Goal: Task Accomplishment & Management: Use online tool/utility

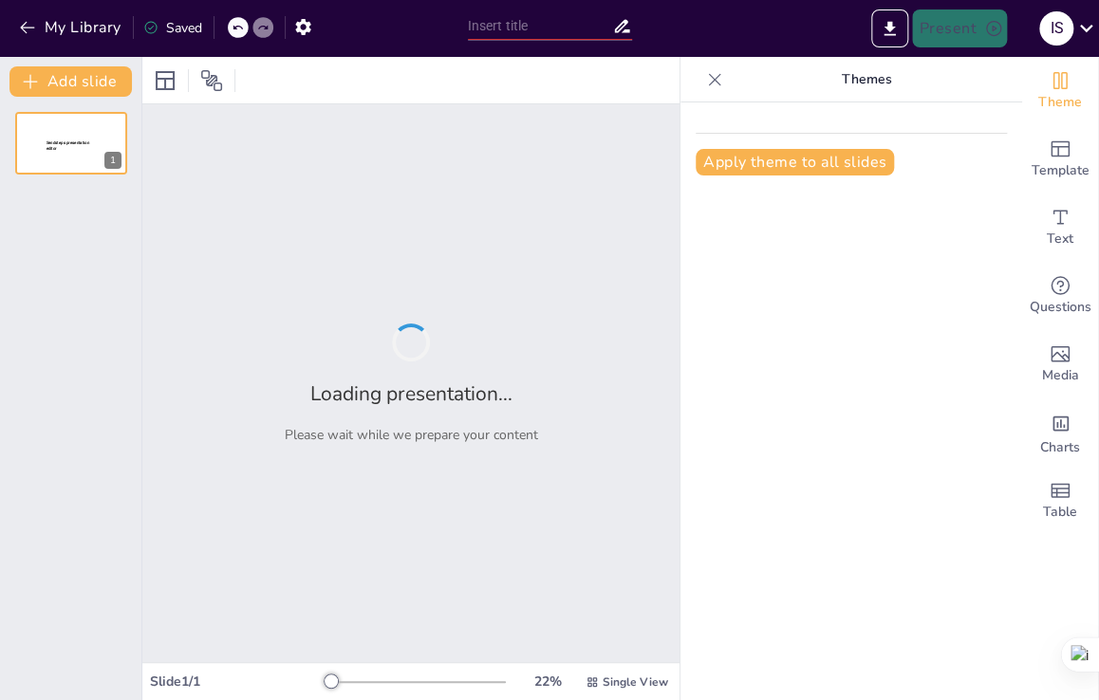
type input "Estrategias Efectivas para Iniciar Nuevos Hábitos"
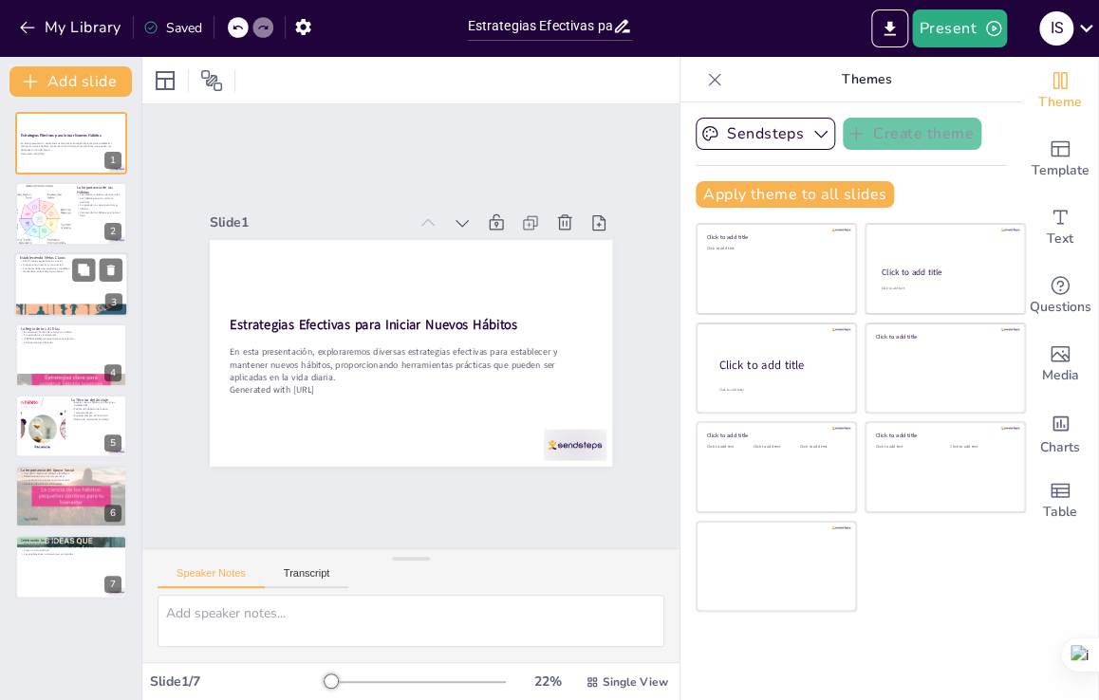
click at [65, 297] on div at bounding box center [71, 284] width 114 height 65
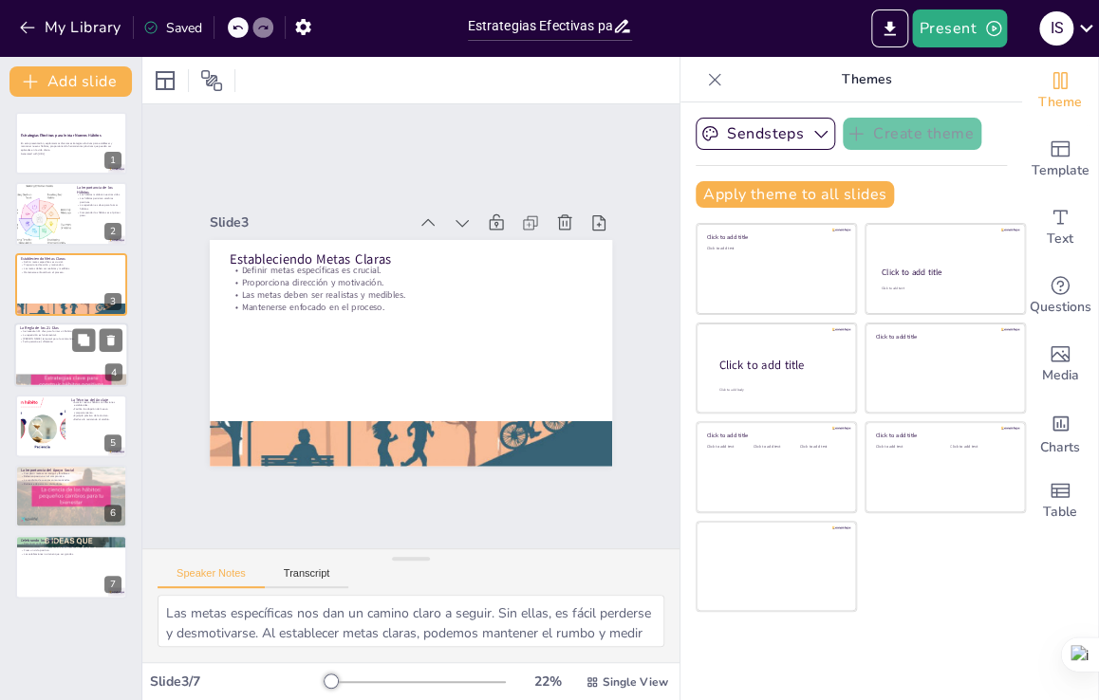
click at [85, 359] on div at bounding box center [71, 355] width 114 height 65
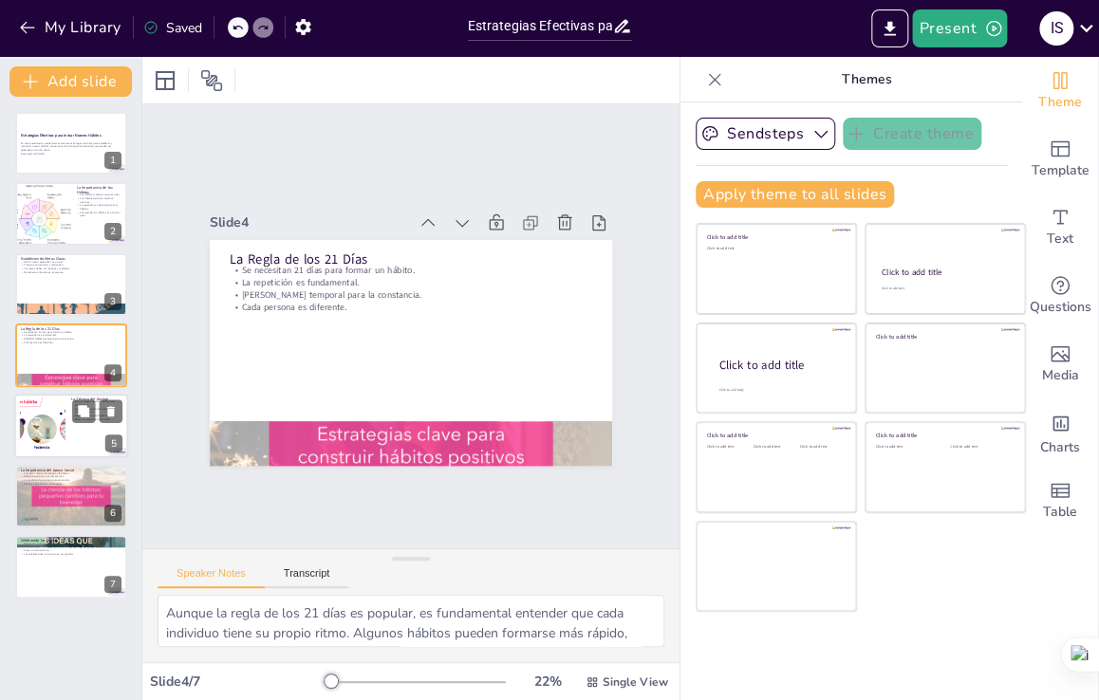
click at [72, 434] on div at bounding box center [71, 426] width 114 height 65
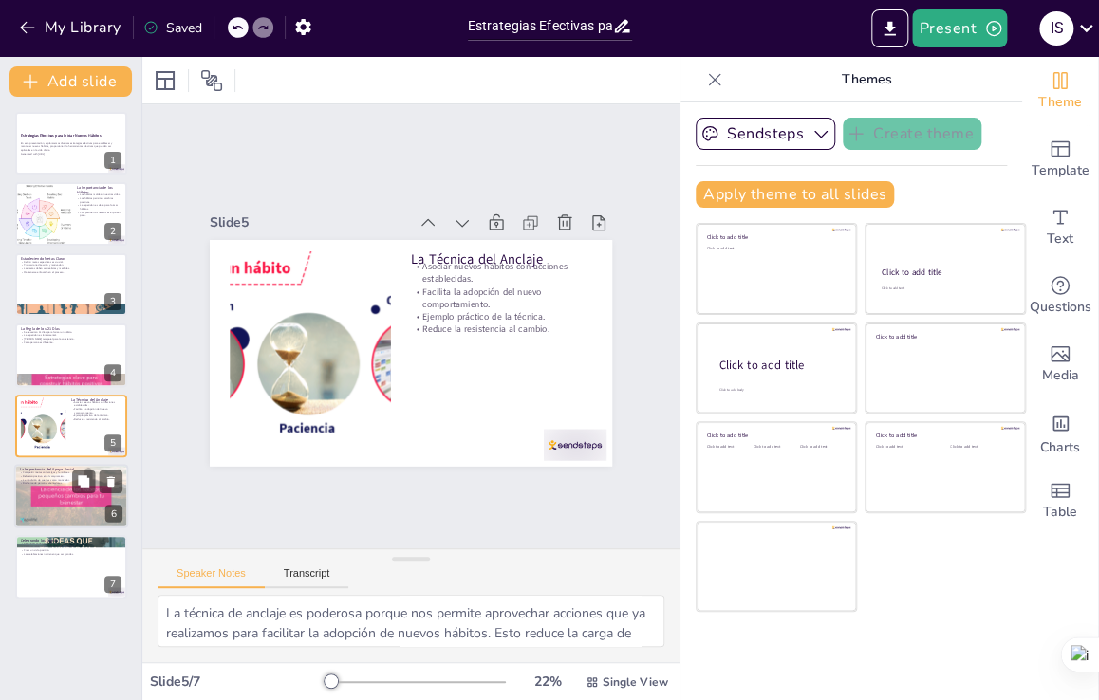
click at [68, 504] on div at bounding box center [71, 496] width 114 height 65
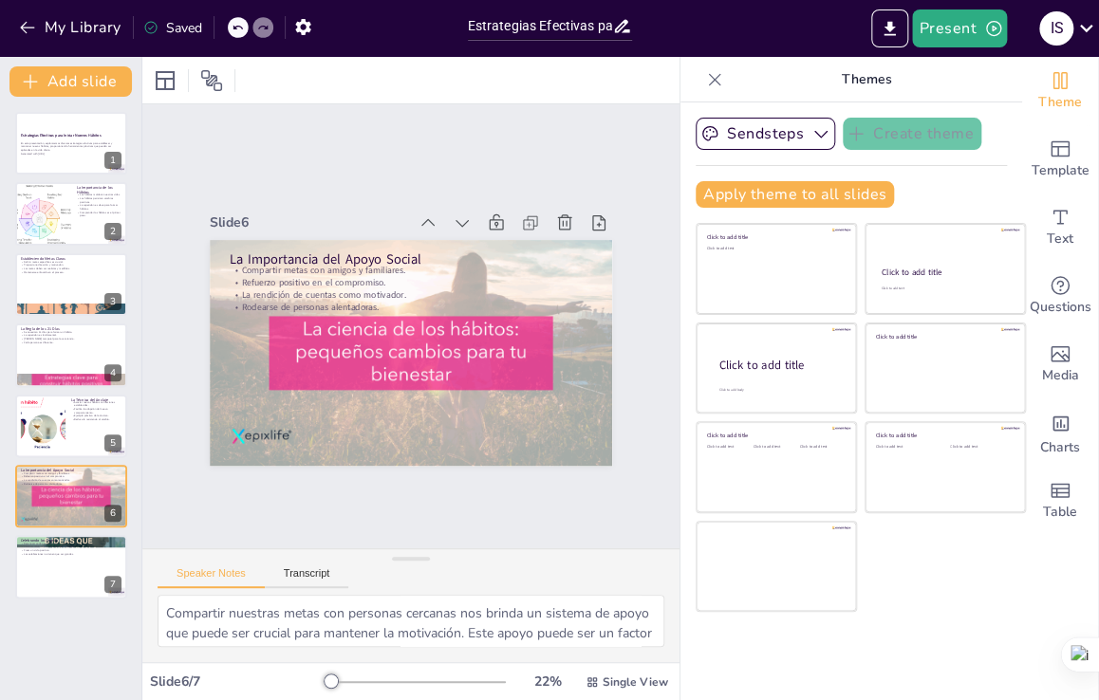
click at [59, 177] on div "Estrategias Efectivas para Iniciar Nuevos Hábitos En esta presentación, explora…" at bounding box center [70, 355] width 141 height 487
click at [72, 210] on div at bounding box center [71, 214] width 114 height 65
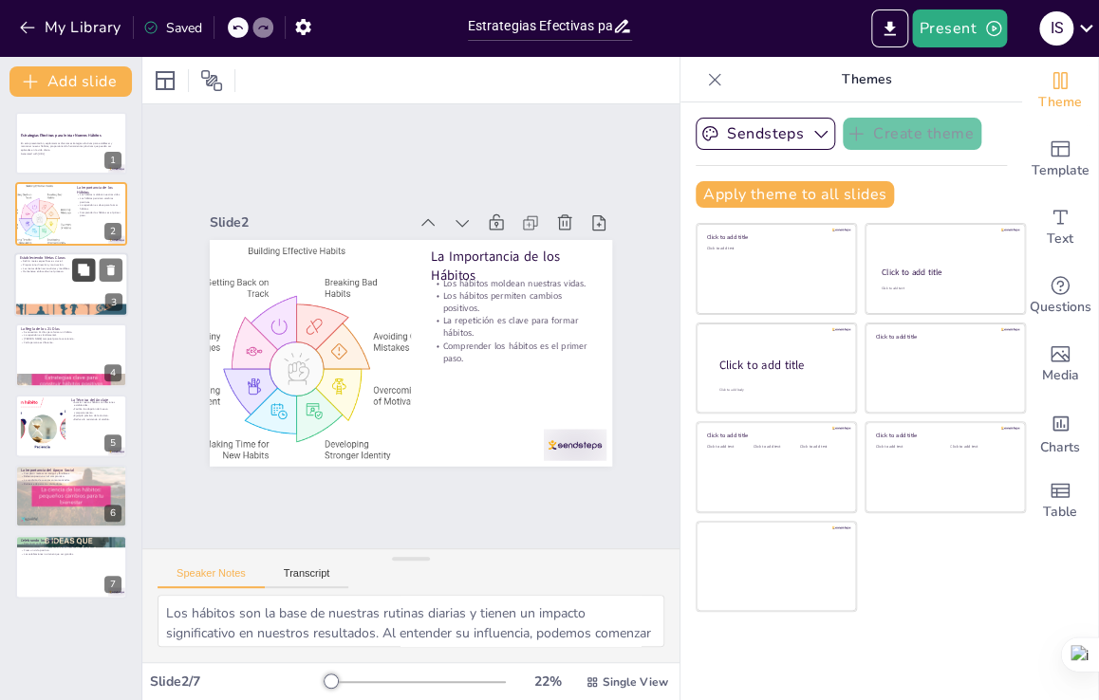
click at [76, 265] on button at bounding box center [83, 269] width 23 height 23
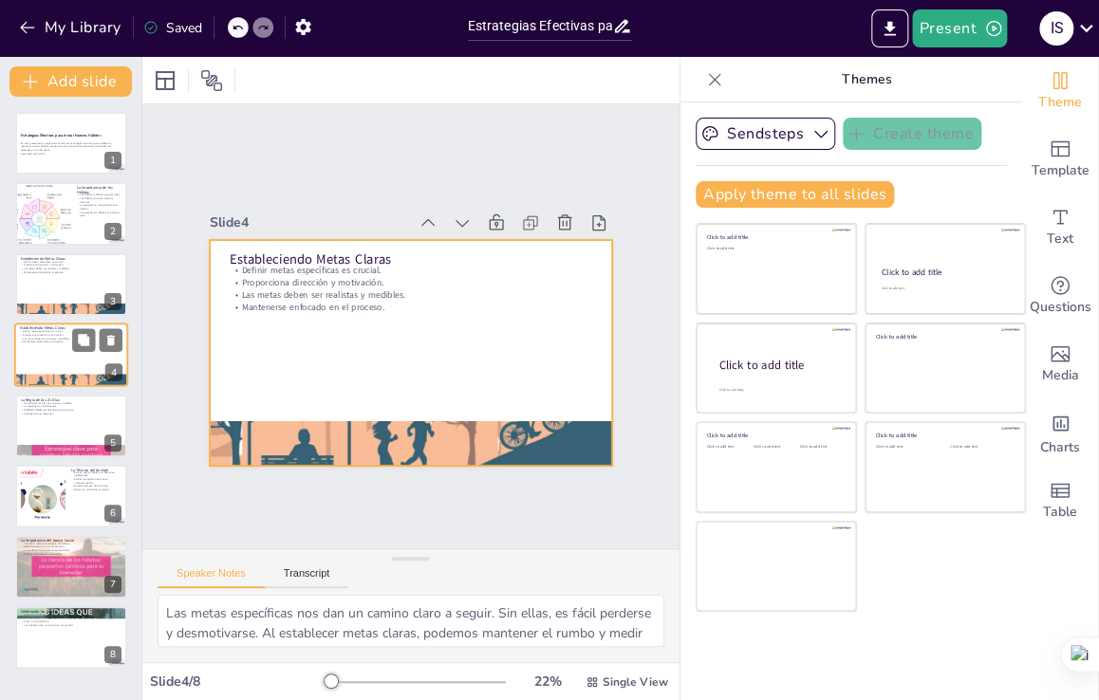
click at [58, 369] on div at bounding box center [71, 355] width 114 height 65
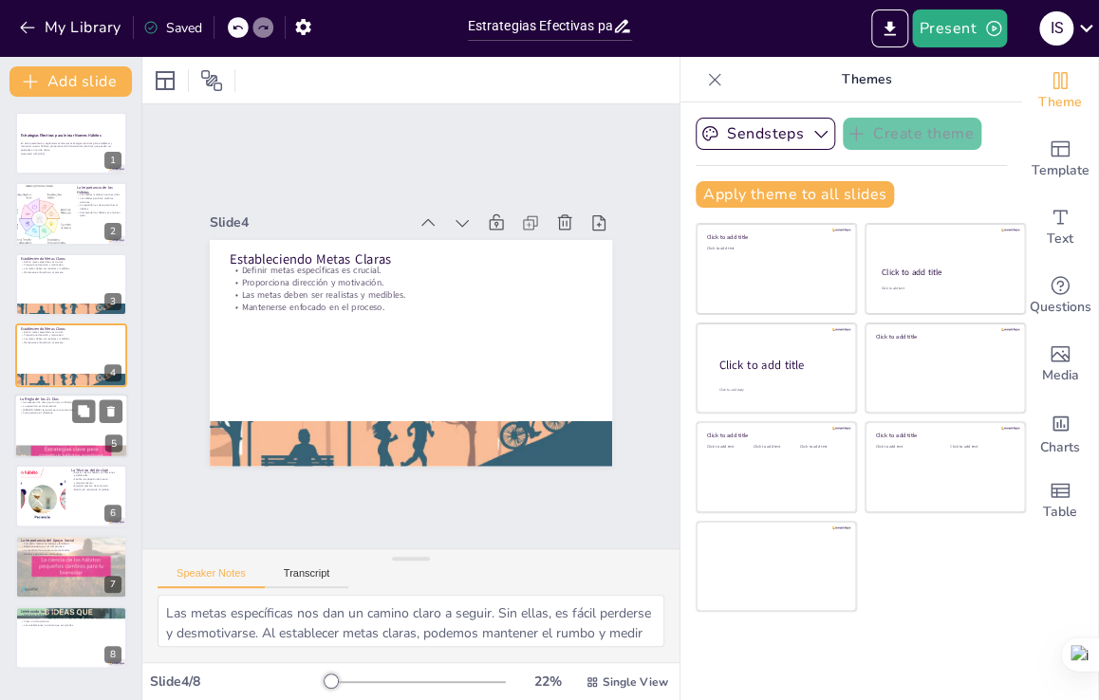
click at [46, 437] on div at bounding box center [71, 426] width 114 height 65
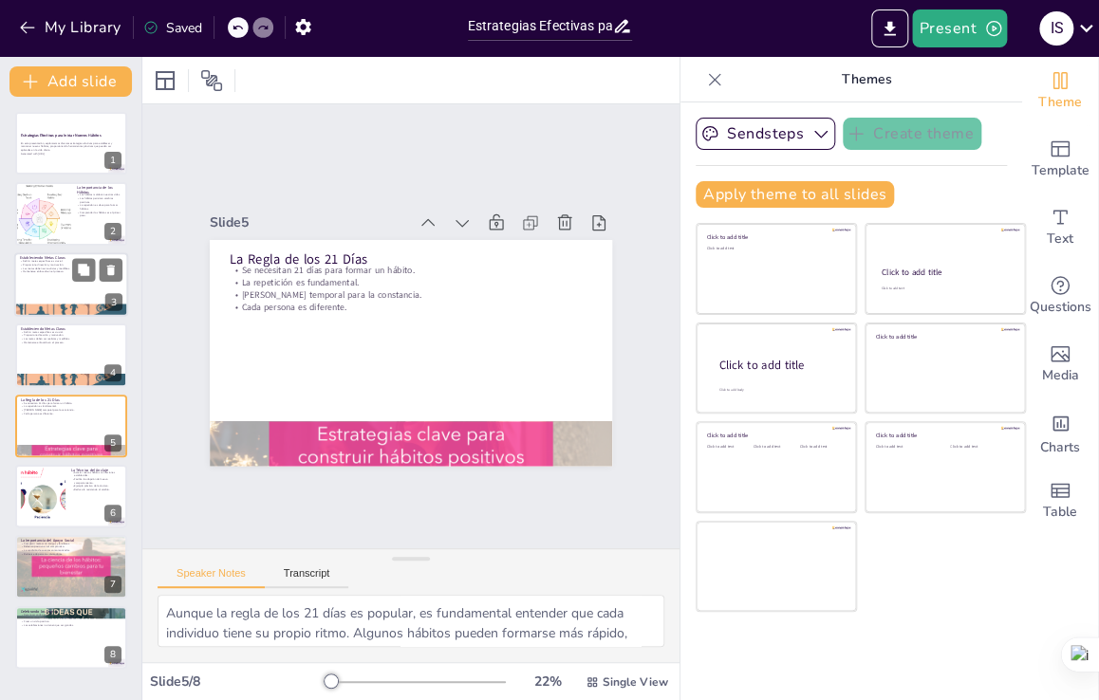
click at [69, 312] on div at bounding box center [71, 310] width 114 height 85
type textarea "Las metas específicas nos dan un camino claro a seguir. Sin ellas, es fácil per…"
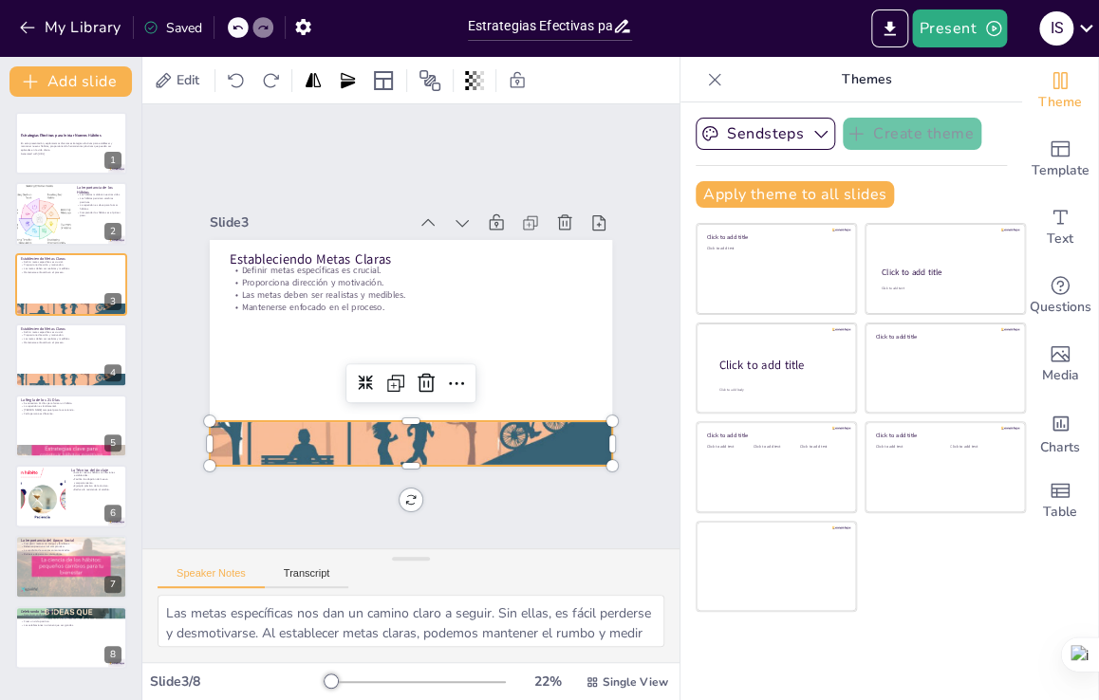
click at [361, 415] on div at bounding box center [296, 350] width 379 height 457
click at [378, 374] on icon at bounding box center [364, 382] width 27 height 27
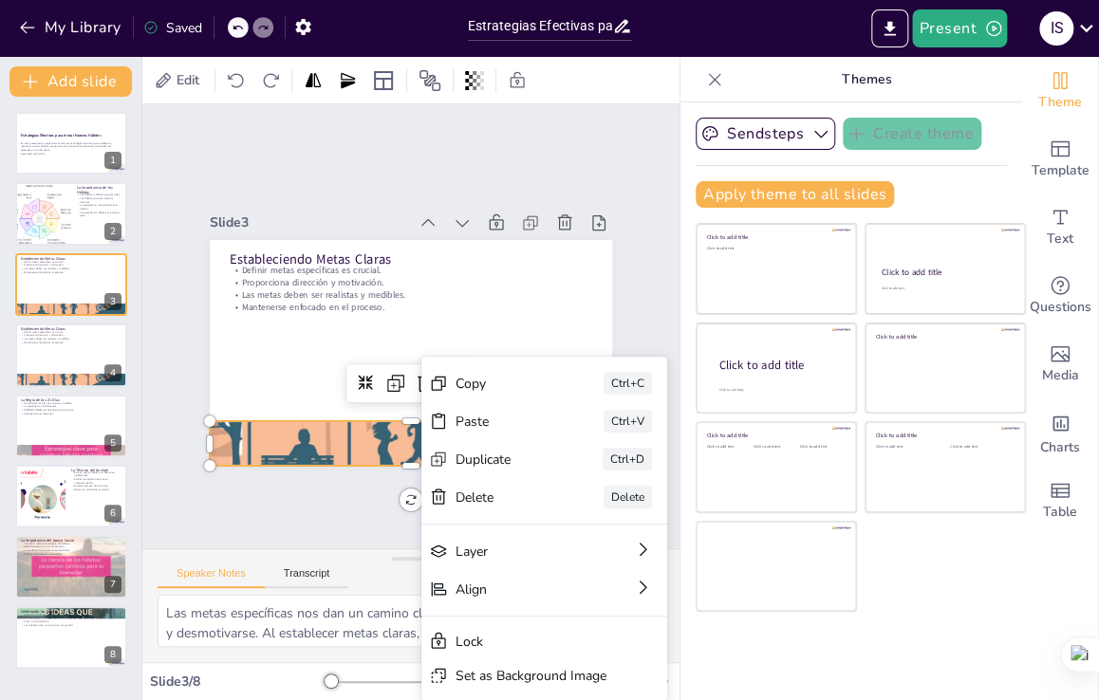
click at [488, 552] on div "Copy" at bounding box center [533, 583] width 91 height 63
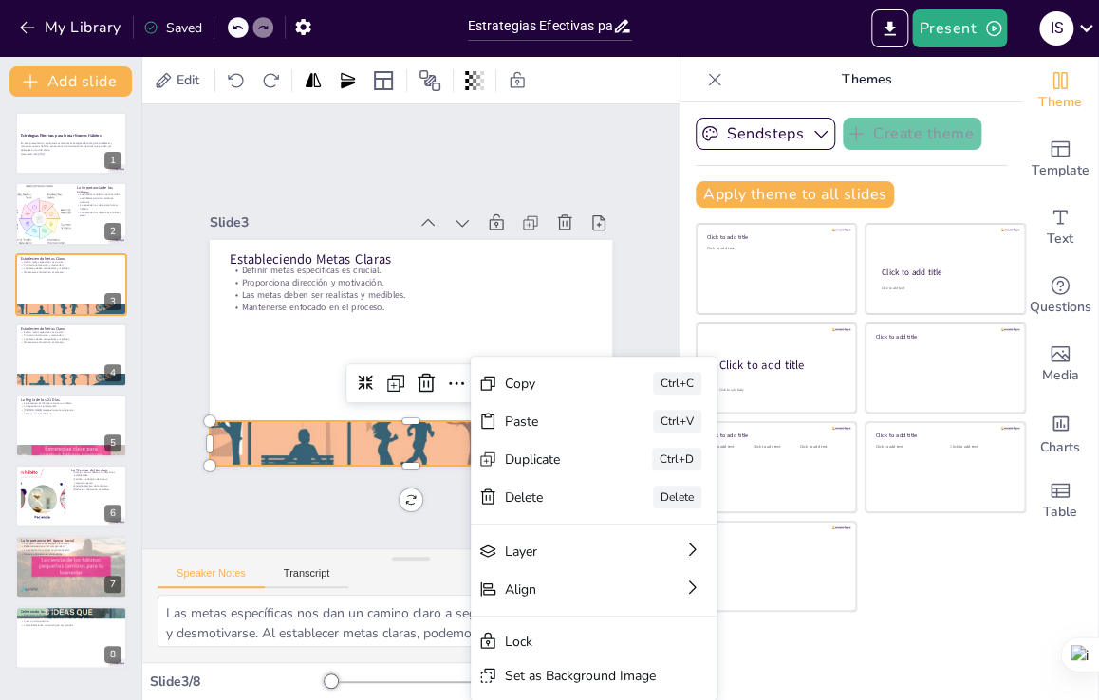
click at [448, 498] on div "Slide 1 Estrategias Efectivas para Iniciar Nuevos Hábitos En esta presentación,…" at bounding box center [410, 326] width 671 height 625
